Goal: Transaction & Acquisition: Purchase product/service

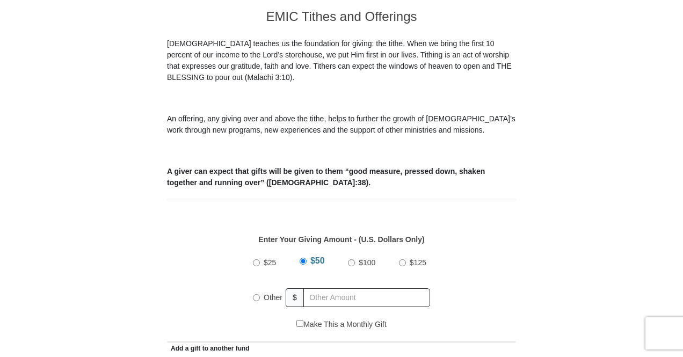
click at [257, 294] on input "Other" at bounding box center [256, 297] width 7 height 7
radio input "true"
type input "57.00"
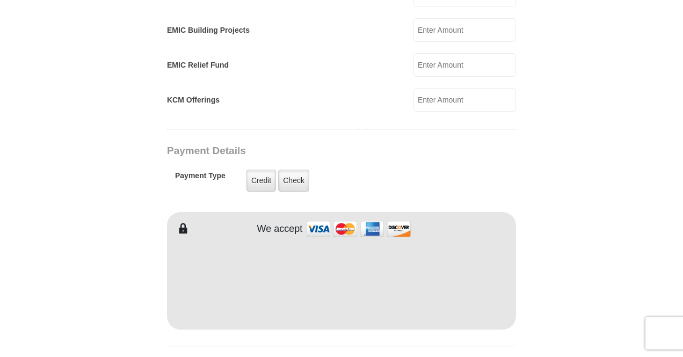
scroll to position [753, 0]
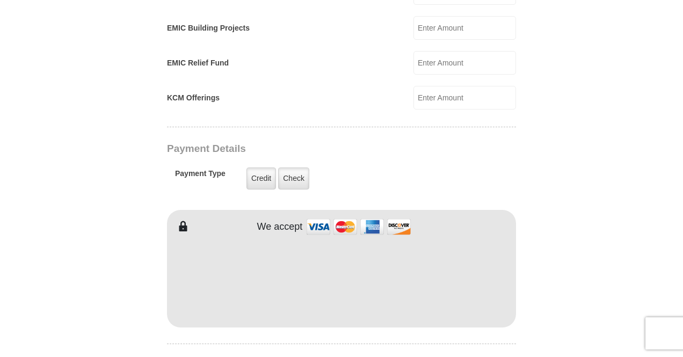
type input "Cindy"
type input "Womach"
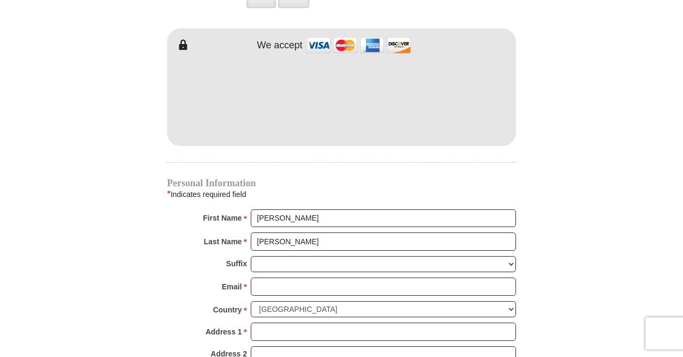
scroll to position [940, 0]
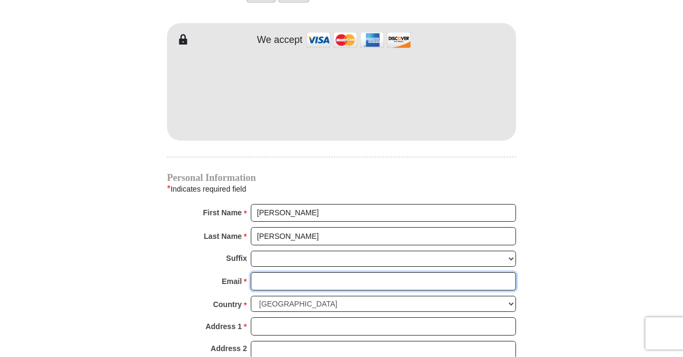
click at [312, 272] on input "Email *" at bounding box center [383, 281] width 265 height 18
type input "dwomach@comcast.net"
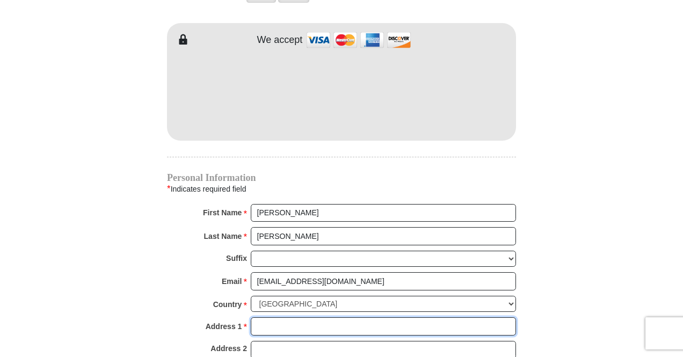
type input "1709 East Pacific Ave"
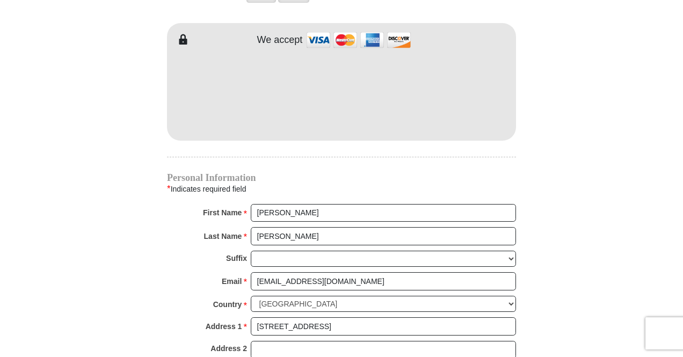
type input "SPOKANE"
select select "WA"
type input "99202"
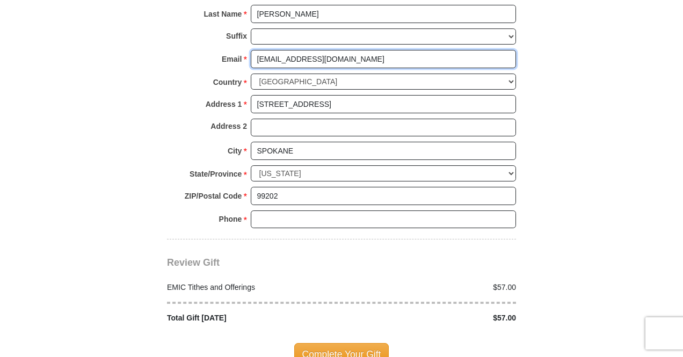
scroll to position [1165, 0]
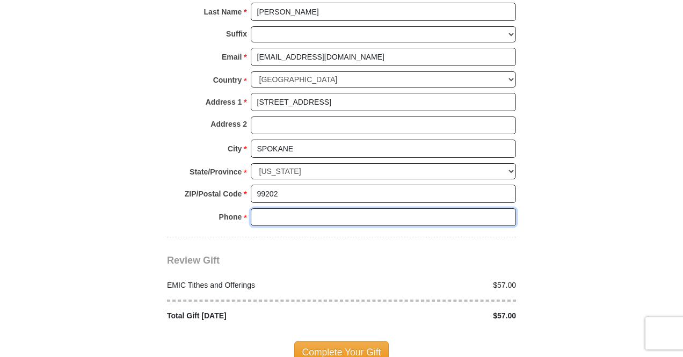
click at [373, 208] on input "Phone * *" at bounding box center [383, 217] width 265 height 18
type input "5099953273"
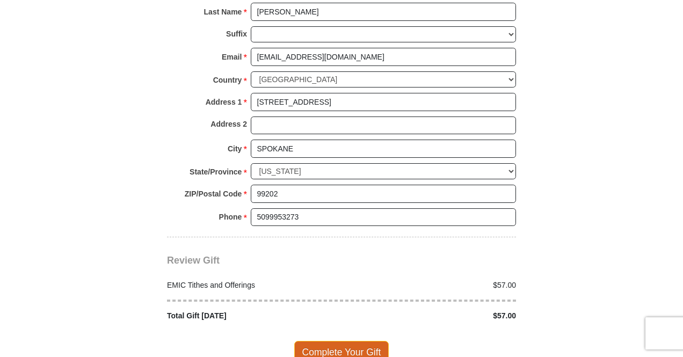
click at [340, 341] on span "Complete Your Gift" at bounding box center [341, 352] width 95 height 23
